Goal: Task Accomplishment & Management: Use online tool/utility

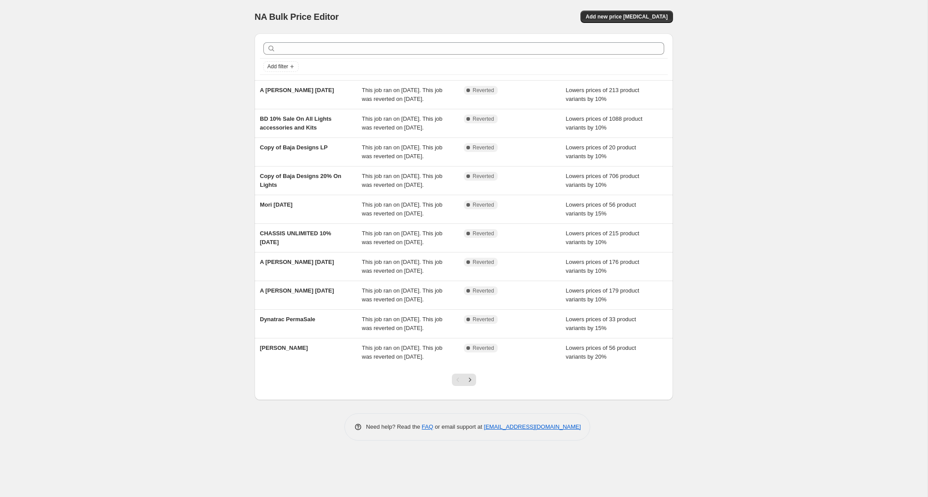
scroll to position [12, 0]
click at [471, 384] on icon "Next" at bounding box center [470, 379] width 9 height 9
click at [475, 386] on button "Next" at bounding box center [470, 380] width 12 height 12
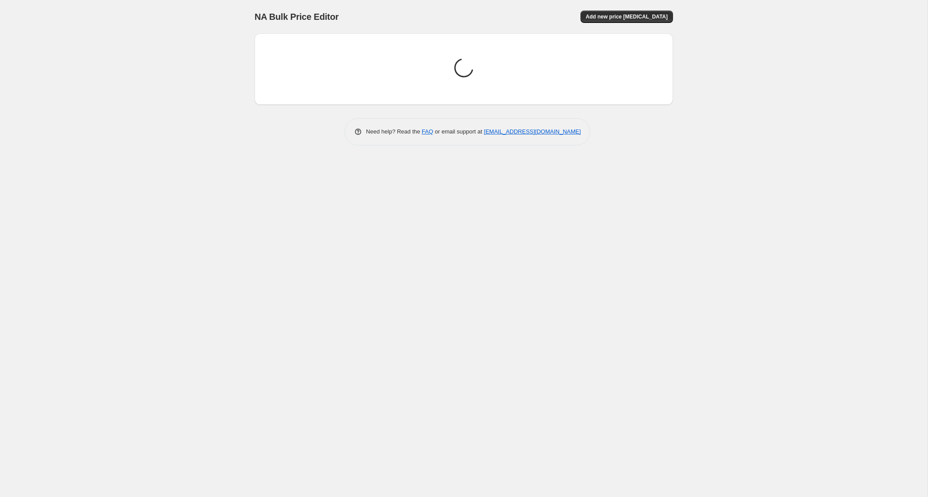
scroll to position [0, 0]
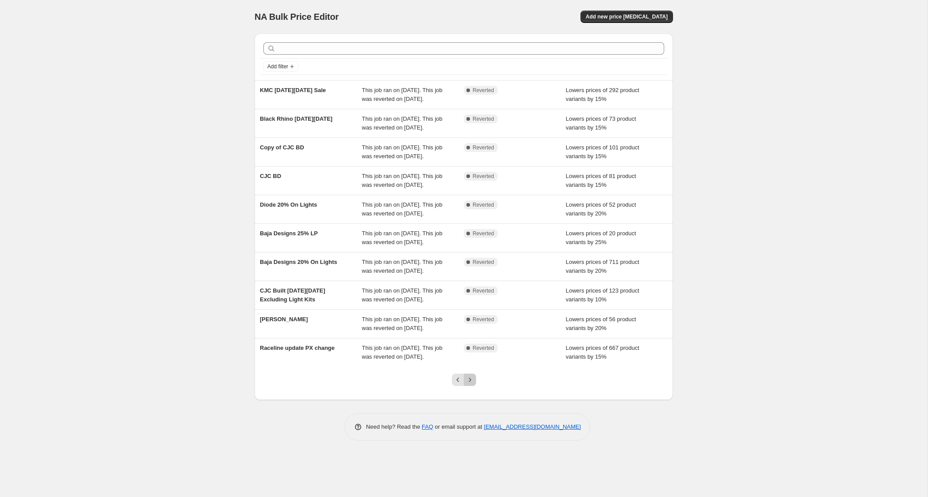
click at [470, 384] on icon "Next" at bounding box center [470, 379] width 9 height 9
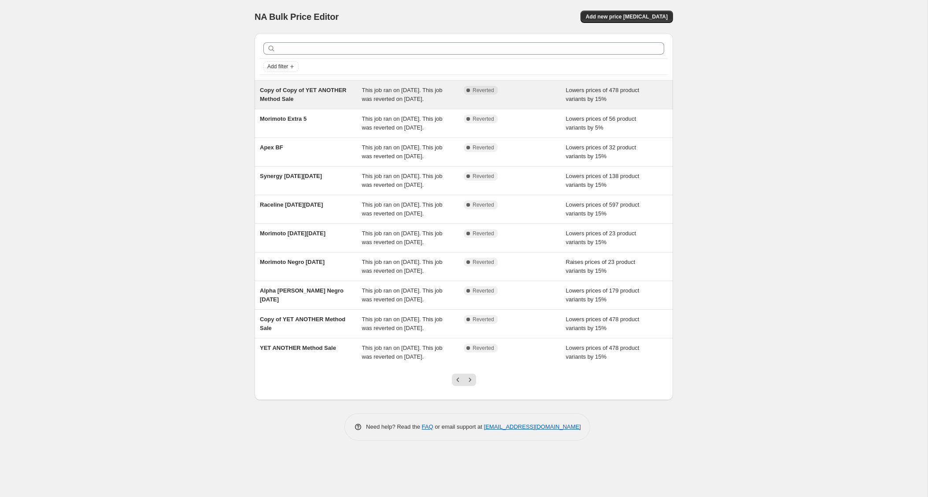
click at [319, 99] on div "Copy of Copy of YET ANOTHER Method Sale" at bounding box center [311, 95] width 102 height 18
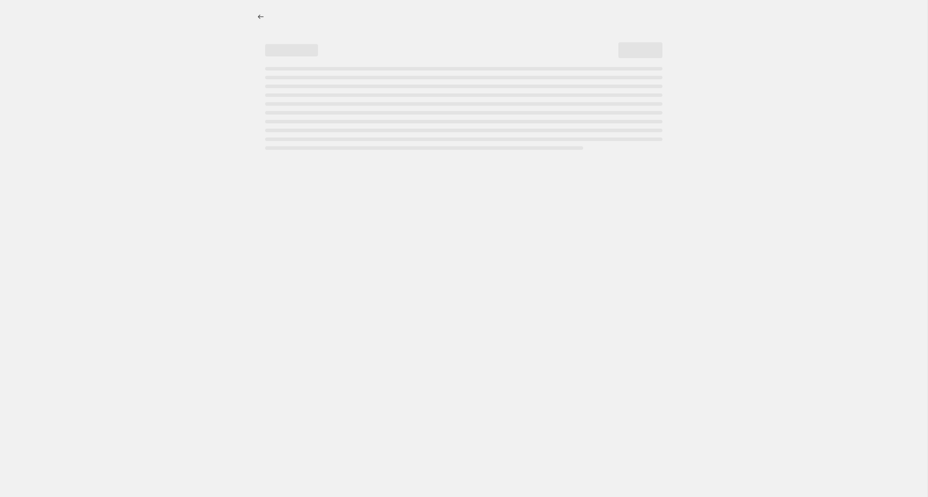
select select "percentage"
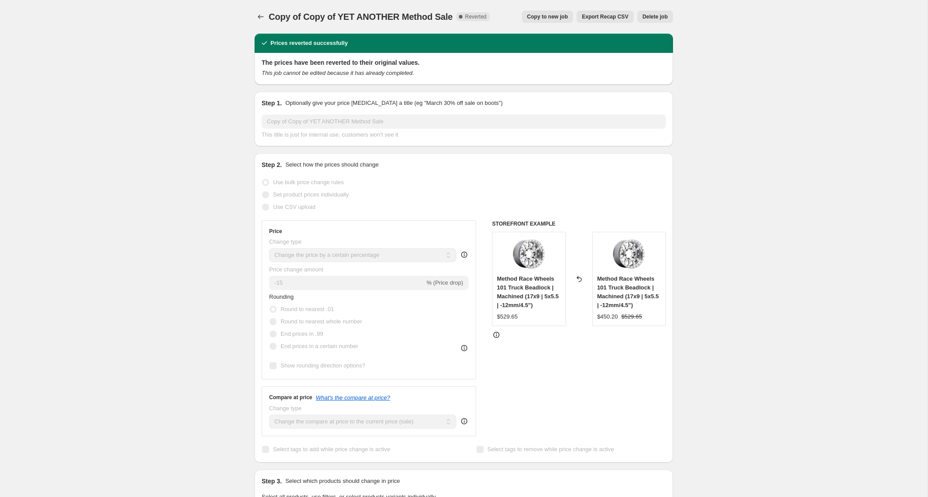
click at [557, 16] on span "Copy to new job" at bounding box center [547, 16] width 41 height 7
select select "percentage"
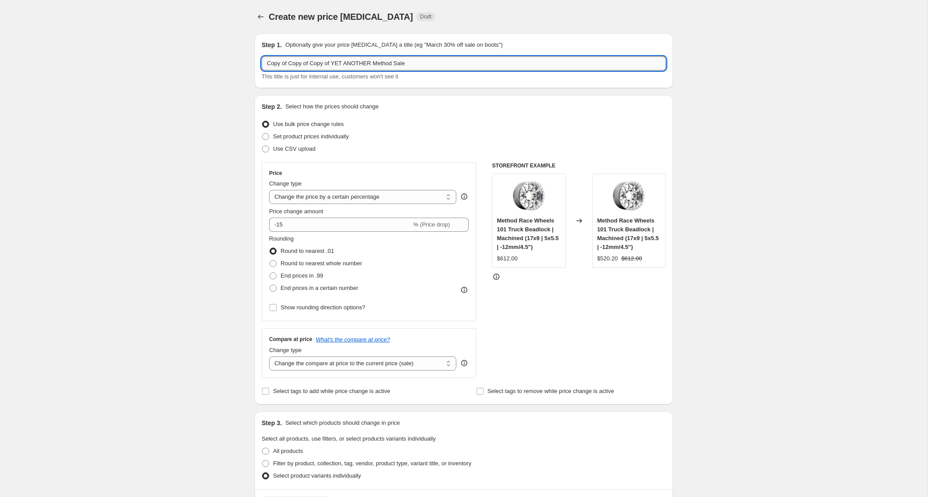
click at [337, 62] on input "Copy of Copy of Copy of YET ANOTHER Method Sale" at bounding box center [464, 63] width 404 height 14
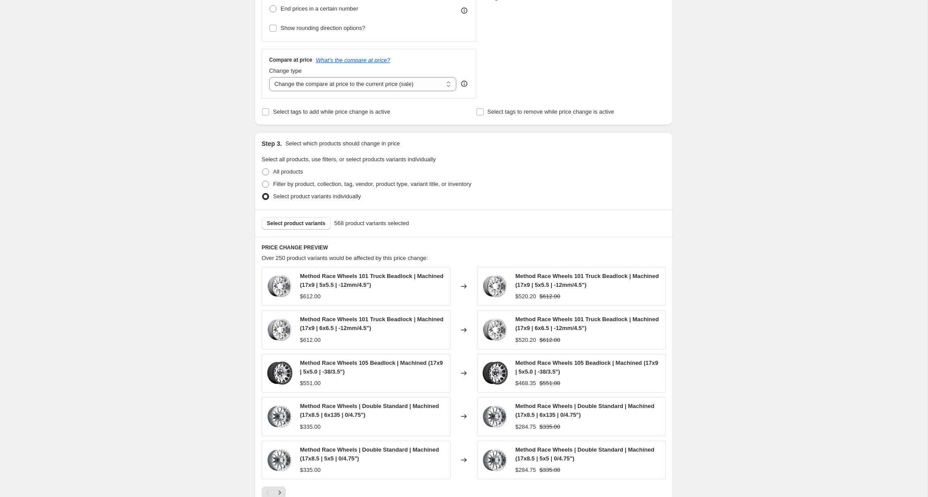
scroll to position [425, 0]
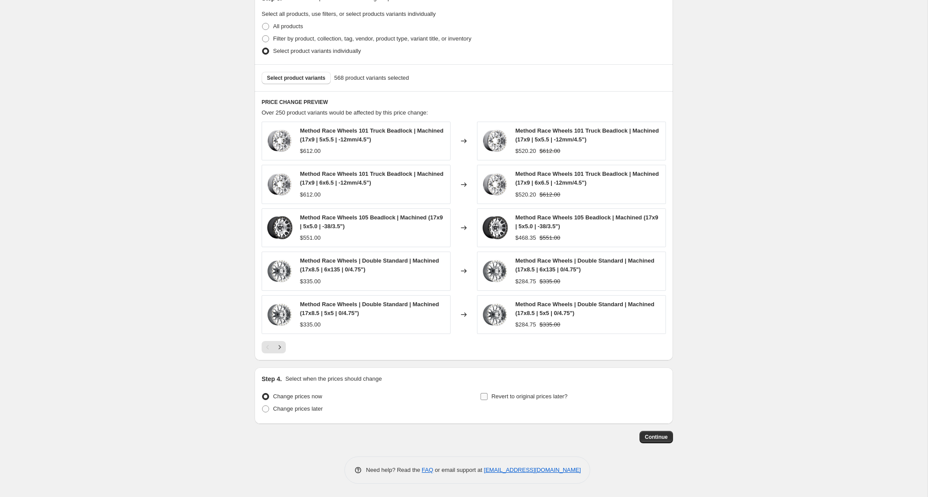
type input "Oh look, ANOTHER method sale"
click at [487, 396] on input "Revert to original prices later?" at bounding box center [484, 396] width 7 height 7
checkbox input "true"
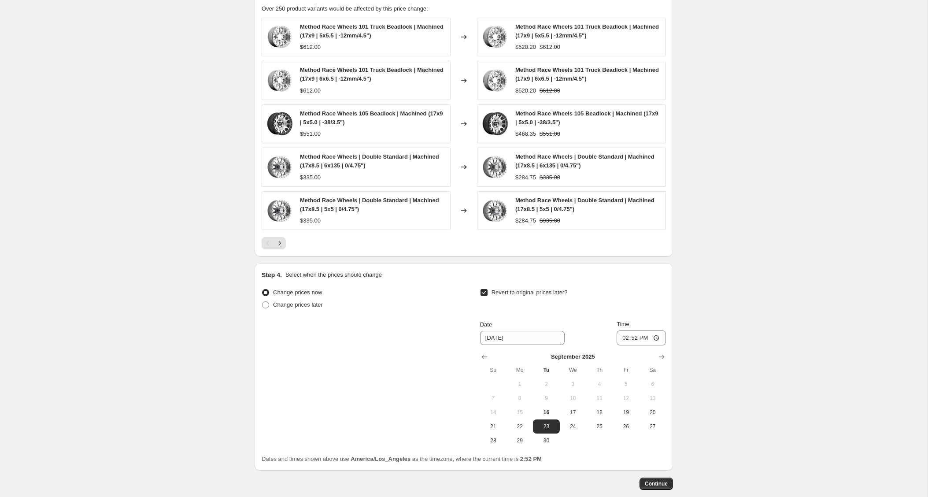
scroll to position [545, 0]
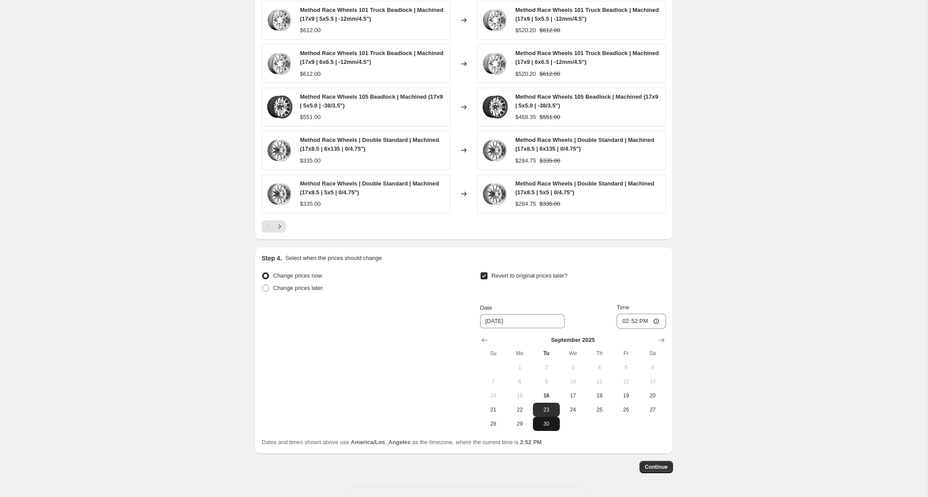
click at [541, 423] on span "30" at bounding box center [546, 423] width 19 height 7
type input "9/30/2025"
click at [622, 322] on input "14:52" at bounding box center [641, 321] width 49 height 15
type input "23:59"
click at [656, 466] on span "Continue" at bounding box center [656, 466] width 23 height 7
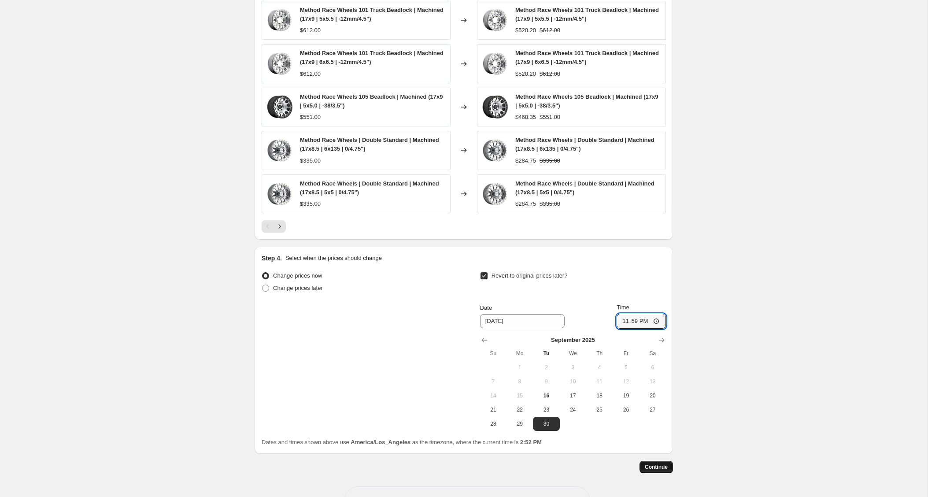
scroll to position [0, 0]
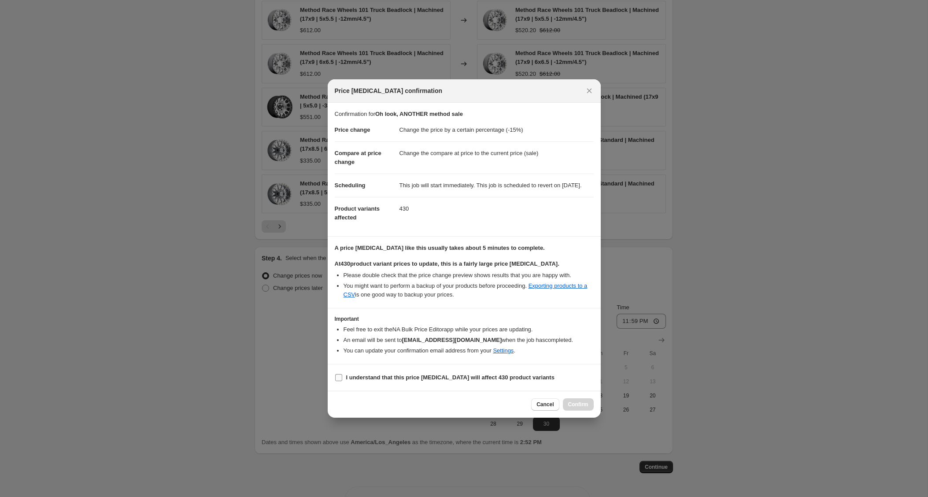
click at [359, 381] on b "I understand that this price change job will affect 430 product variants" at bounding box center [450, 377] width 208 height 7
click at [342, 381] on input "I understand that this price change job will affect 430 product variants" at bounding box center [338, 377] width 7 height 7
checkbox input "true"
click at [577, 408] on span "Confirm" at bounding box center [578, 404] width 20 height 7
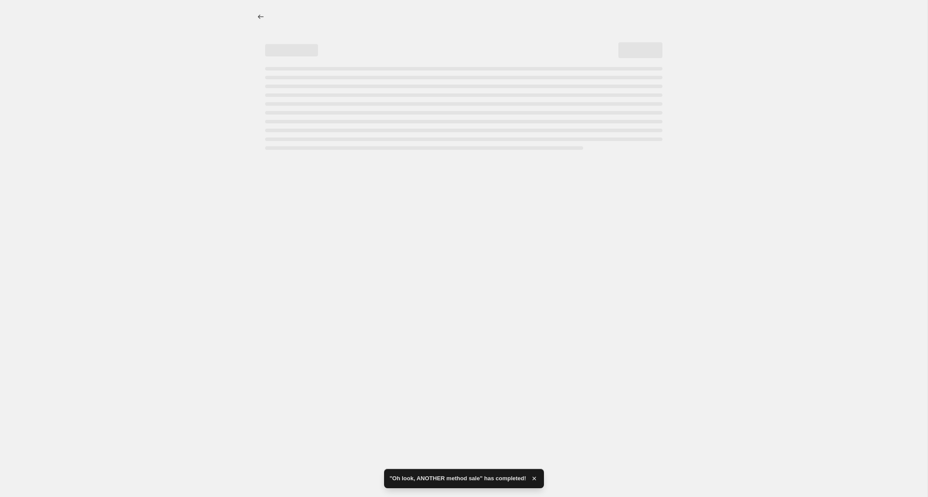
select select "percentage"
